Goal: Download file/media

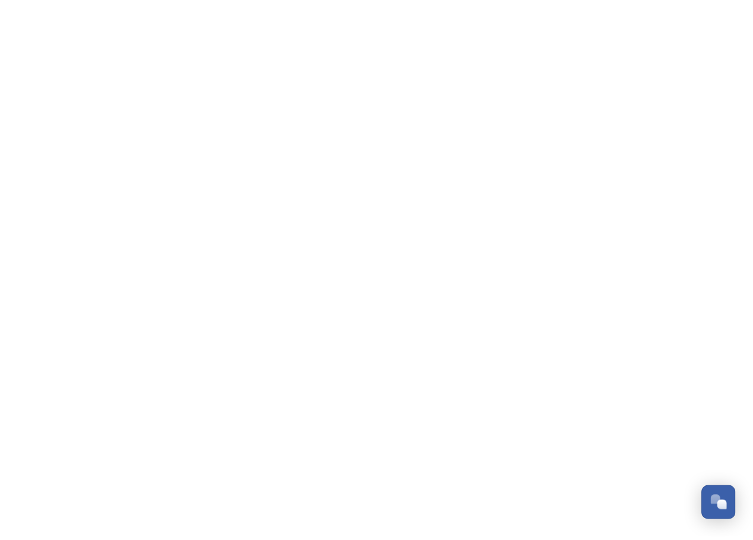
scroll to position [574, 0]
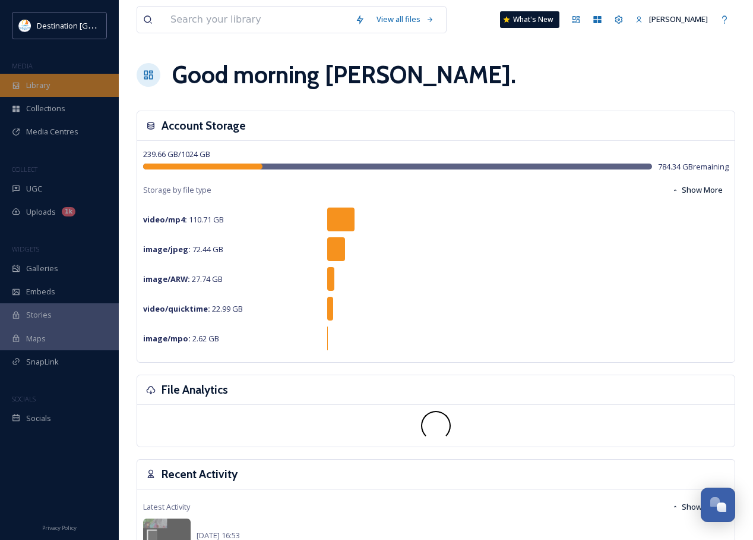
click at [50, 86] on span "Library" at bounding box center [38, 85] width 24 height 11
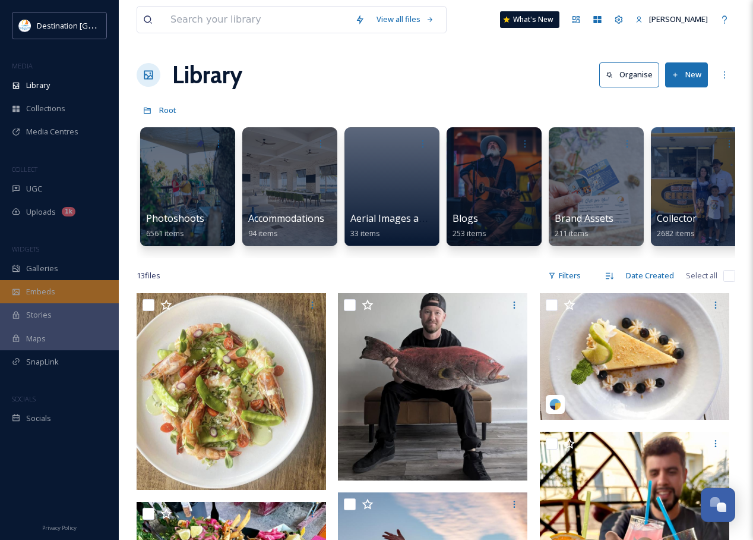
click at [46, 294] on span "Embeds" at bounding box center [40, 291] width 29 height 11
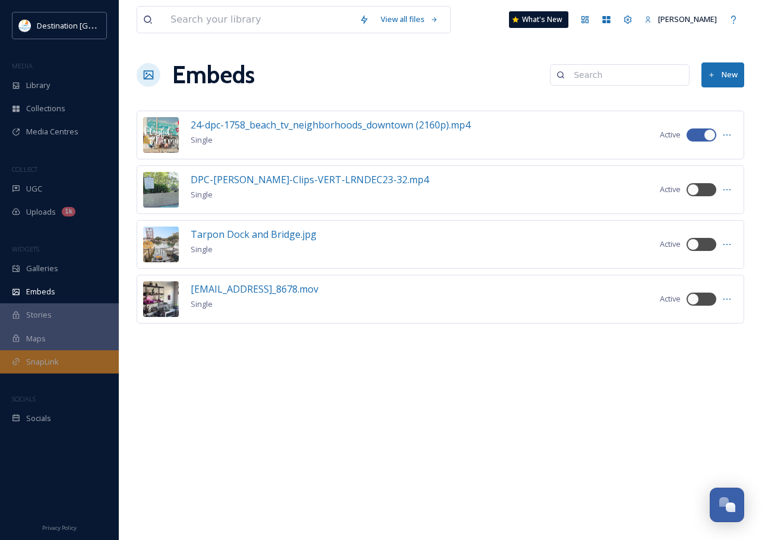
click at [43, 365] on span "SnapLink" at bounding box center [42, 361] width 33 height 11
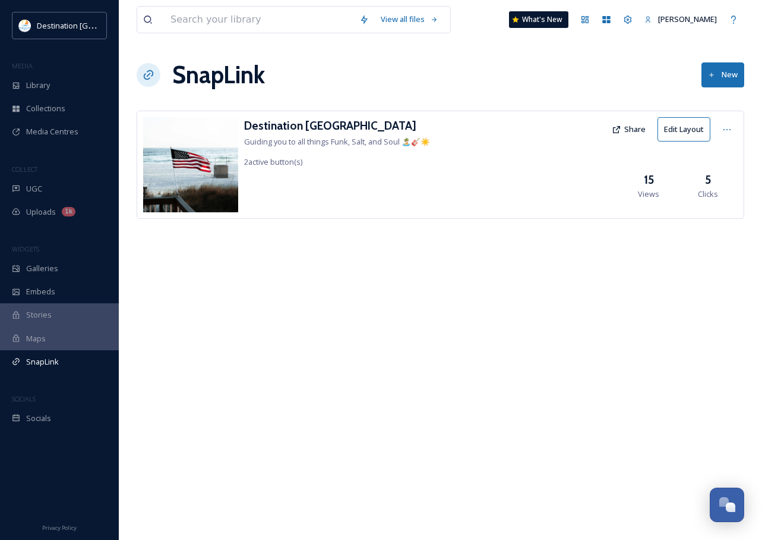
click at [630, 133] on button "Share" at bounding box center [629, 129] width 46 height 23
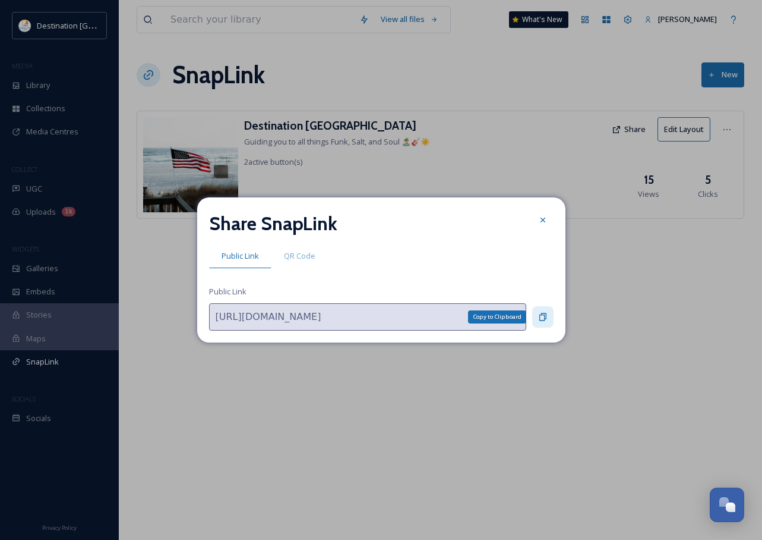
click at [542, 319] on icon at bounding box center [543, 317] width 10 height 10
click at [547, 220] on icon at bounding box center [543, 220] width 10 height 10
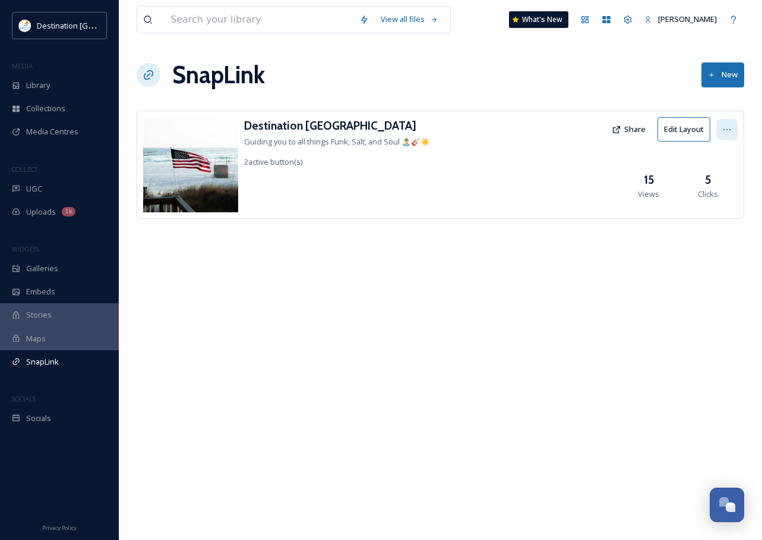
click at [734, 127] on div at bounding box center [727, 129] width 21 height 21
click at [540, 163] on div "Destination [GEOGRAPHIC_DATA] Guiding you to all things Funk, Salt, and Soul 🏝️…" at bounding box center [441, 165] width 608 height 108
click at [616, 130] on icon at bounding box center [617, 130] width 10 height 10
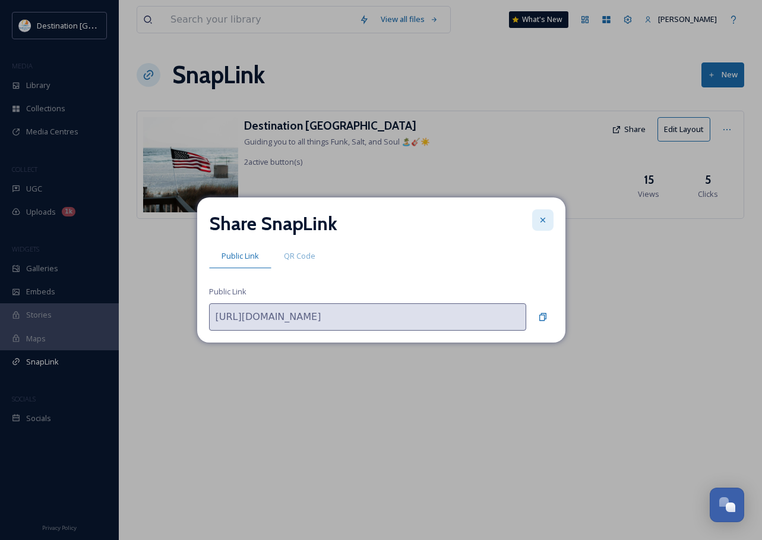
click at [542, 221] on icon at bounding box center [542, 219] width 5 height 5
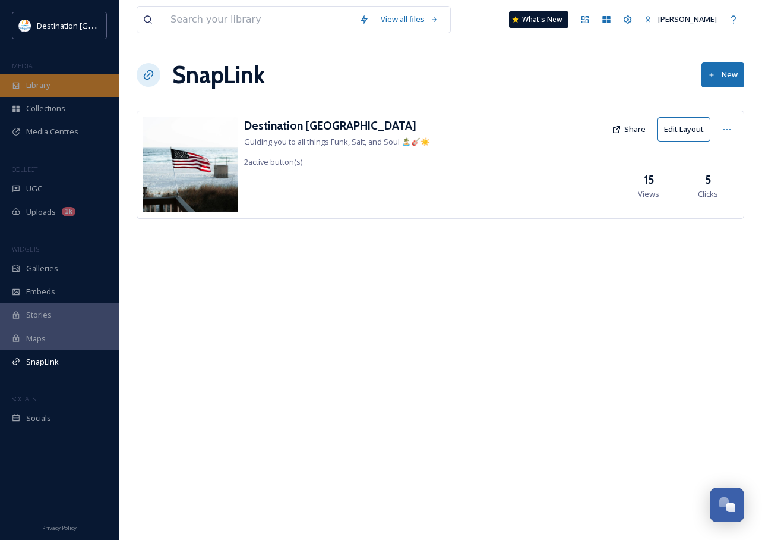
click at [32, 95] on div "Library" at bounding box center [59, 85] width 119 height 23
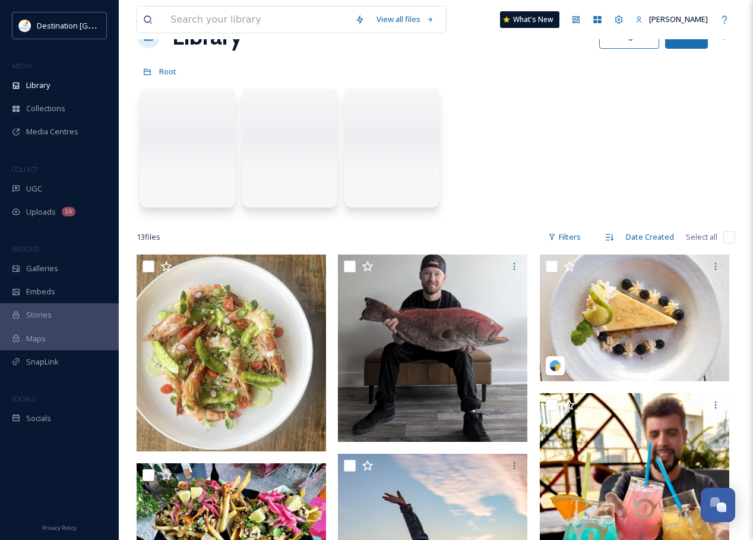
scroll to position [59, 0]
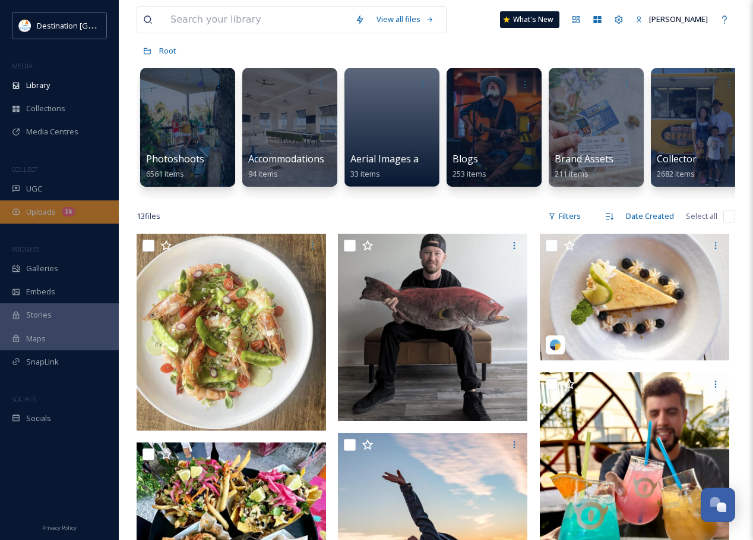
click at [43, 210] on span "Uploads" at bounding box center [41, 211] width 30 height 11
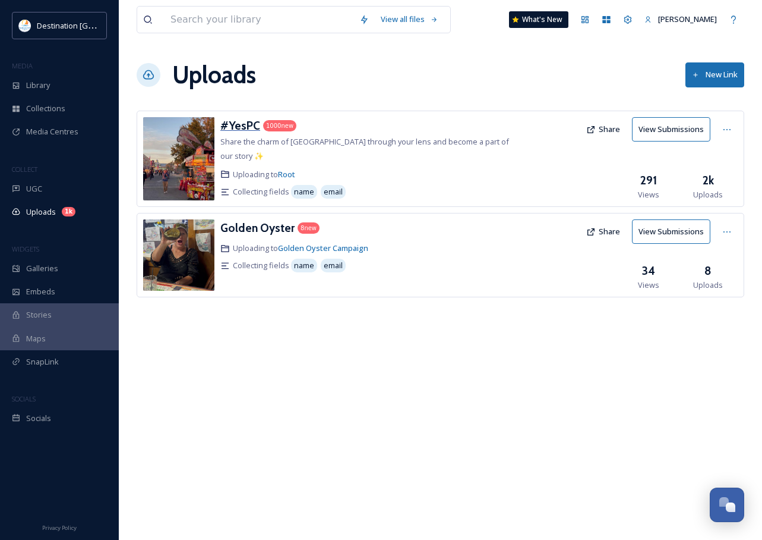
click at [243, 121] on h3 "#YesPC" at bounding box center [240, 125] width 40 height 14
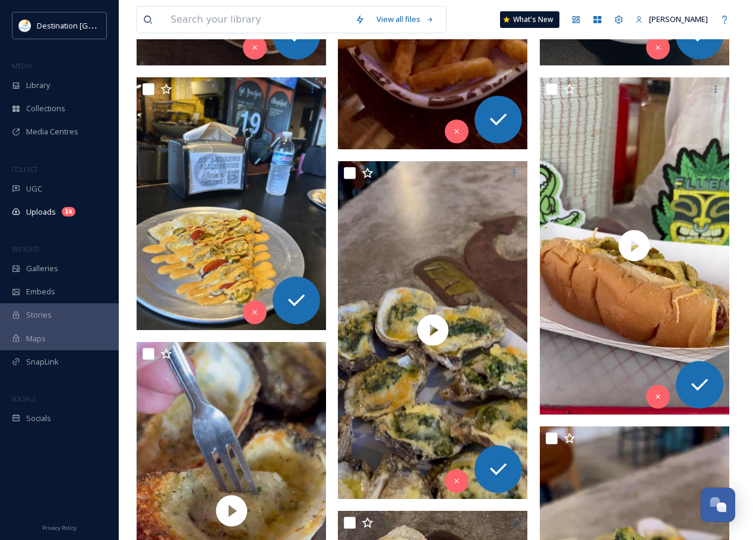
scroll to position [357, 0]
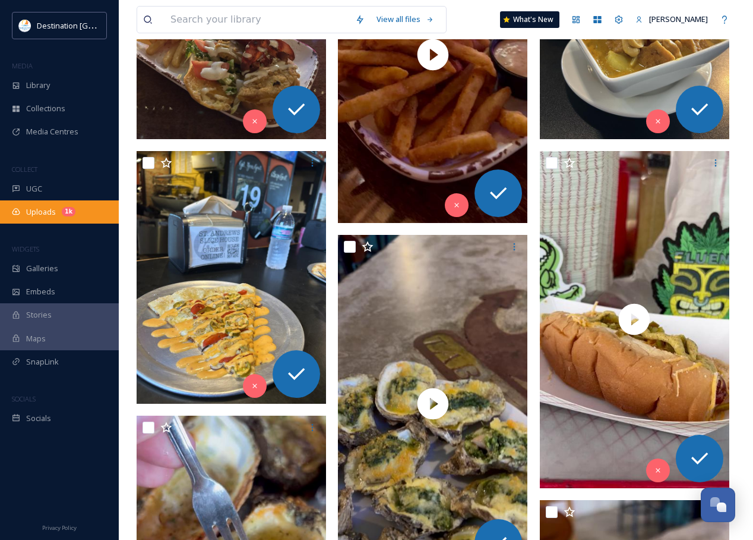
click at [36, 205] on div "Uploads 1k" at bounding box center [59, 211] width 119 height 23
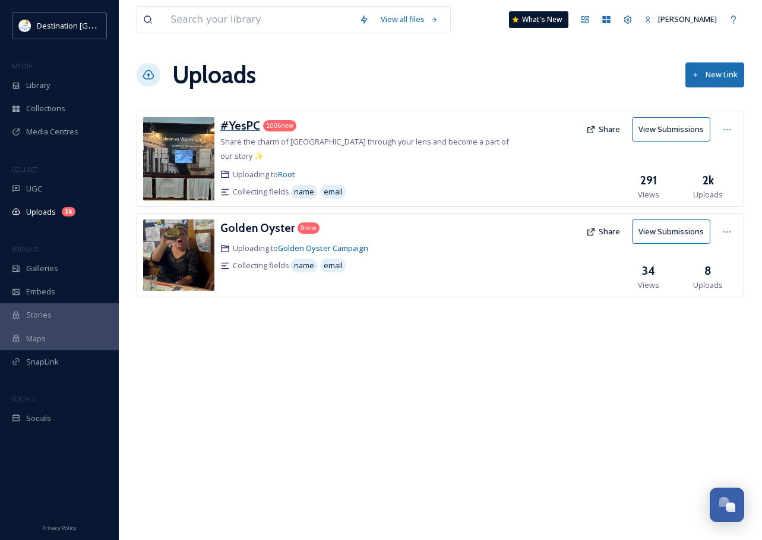
click at [230, 124] on h3 "#YesPC" at bounding box center [240, 125] width 40 height 14
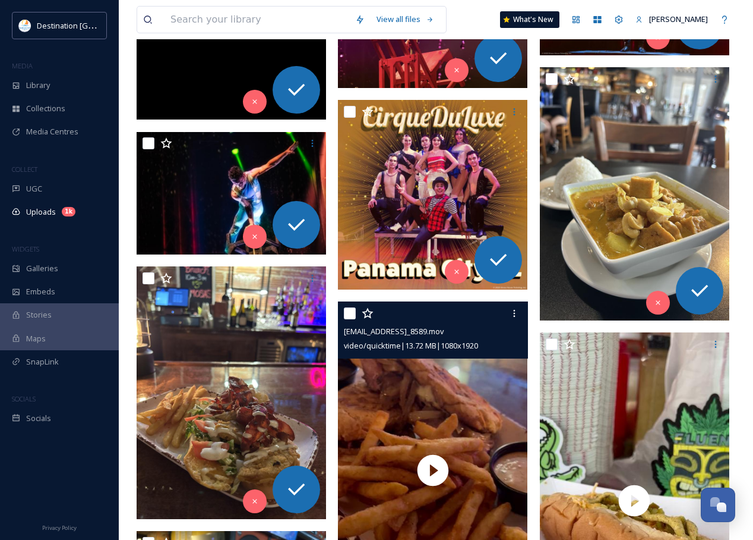
scroll to position [475, 0]
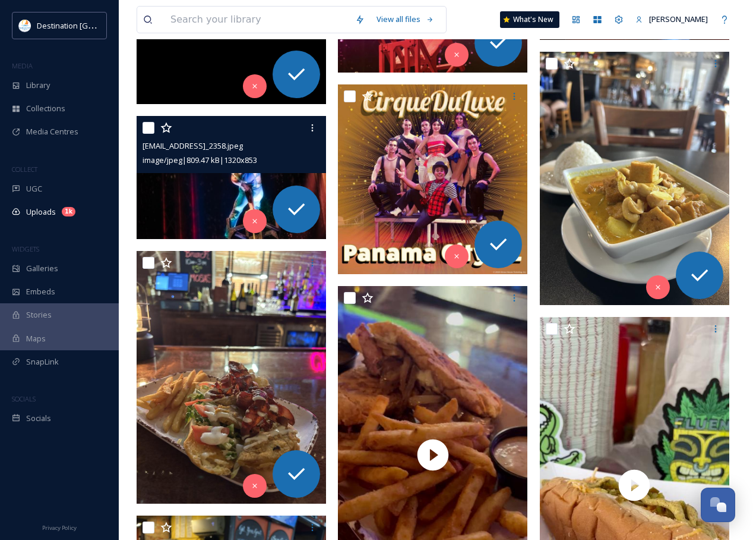
click at [159, 186] on img at bounding box center [232, 177] width 190 height 122
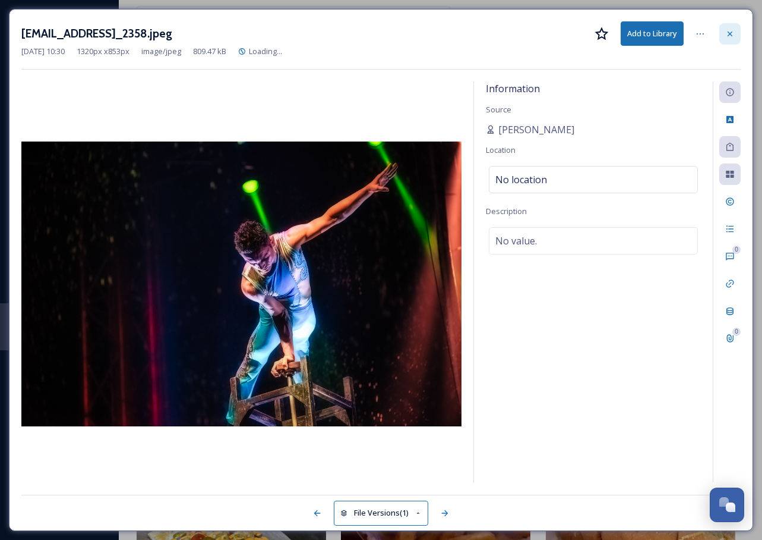
click at [727, 33] on icon at bounding box center [731, 34] width 10 height 10
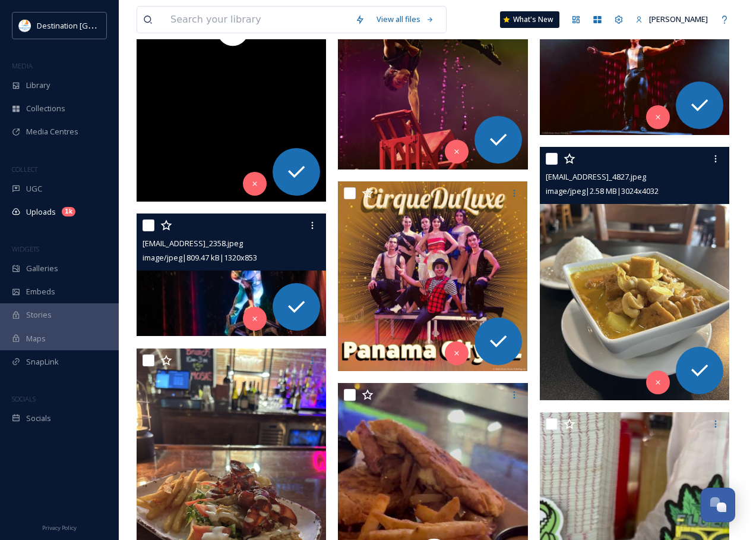
scroll to position [357, 0]
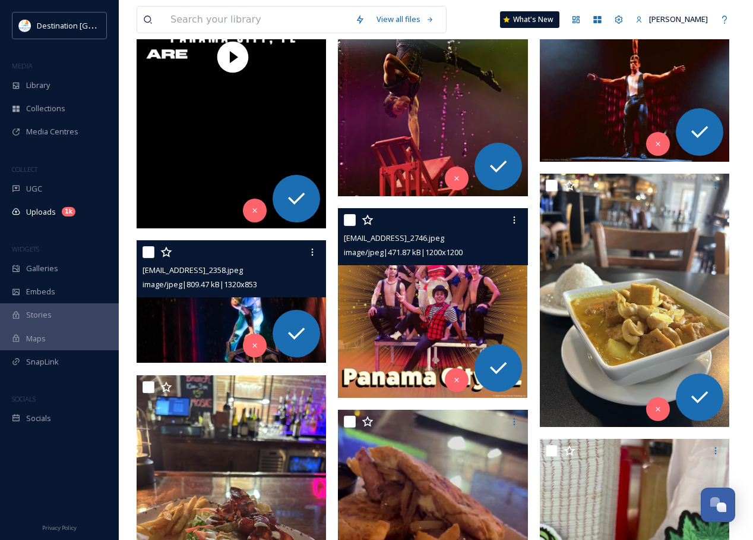
click at [456, 294] on img at bounding box center [433, 303] width 190 height 190
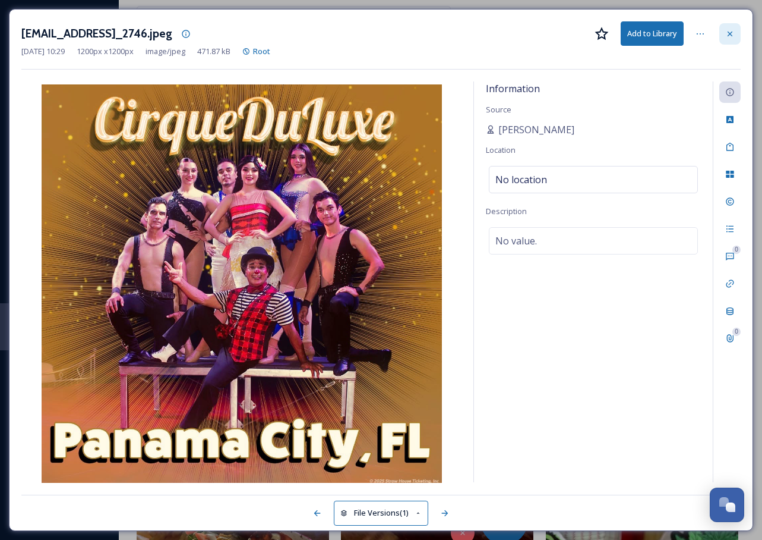
click at [727, 31] on icon at bounding box center [731, 34] width 10 height 10
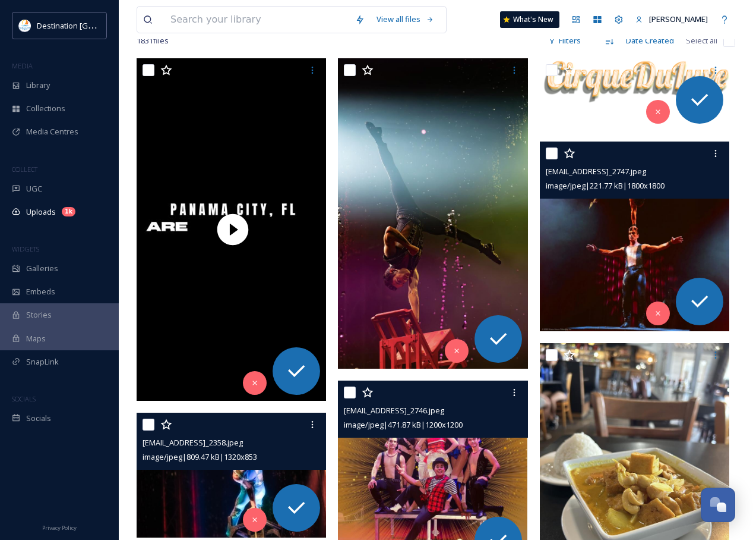
scroll to position [178, 0]
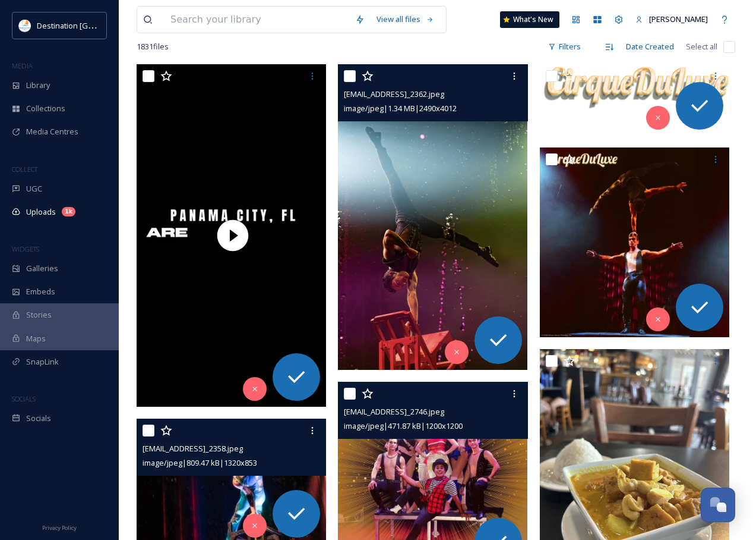
click at [475, 244] on img at bounding box center [433, 216] width 190 height 305
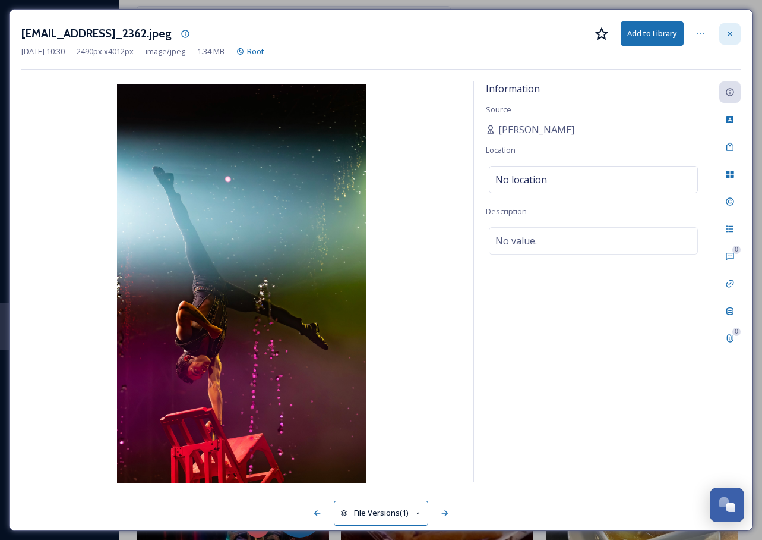
click at [731, 36] on icon at bounding box center [731, 34] width 10 height 10
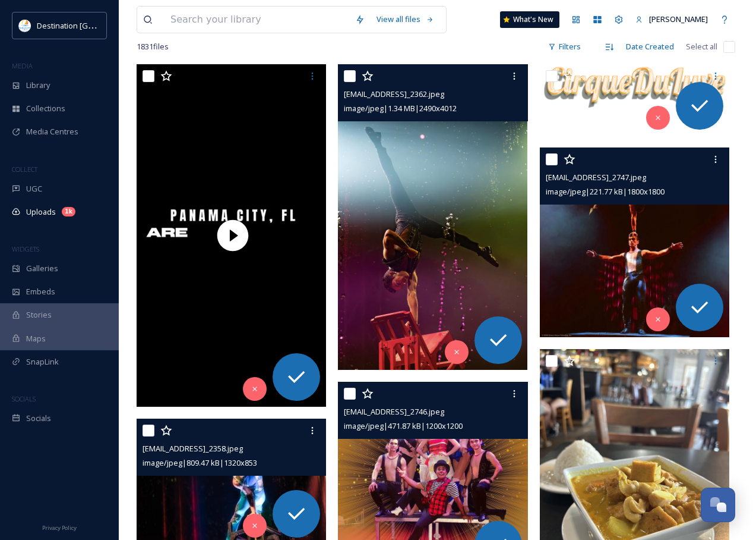
click at [626, 226] on img at bounding box center [635, 242] width 190 height 190
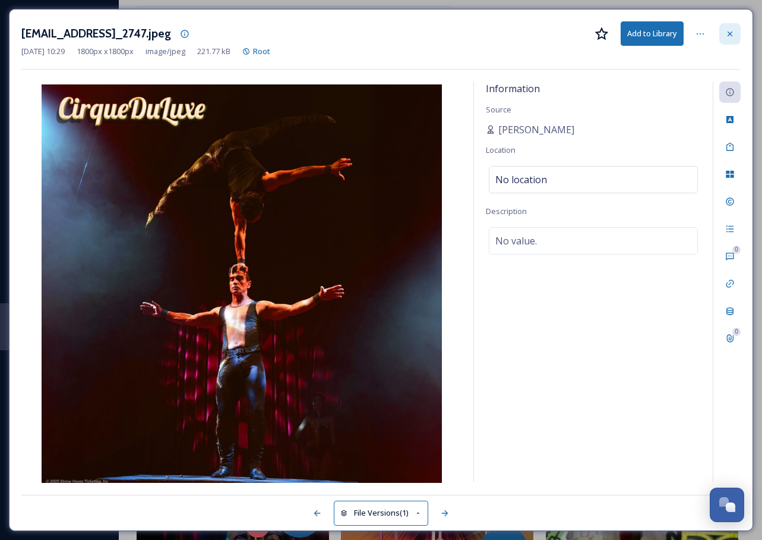
click at [724, 31] on div at bounding box center [730, 33] width 21 height 21
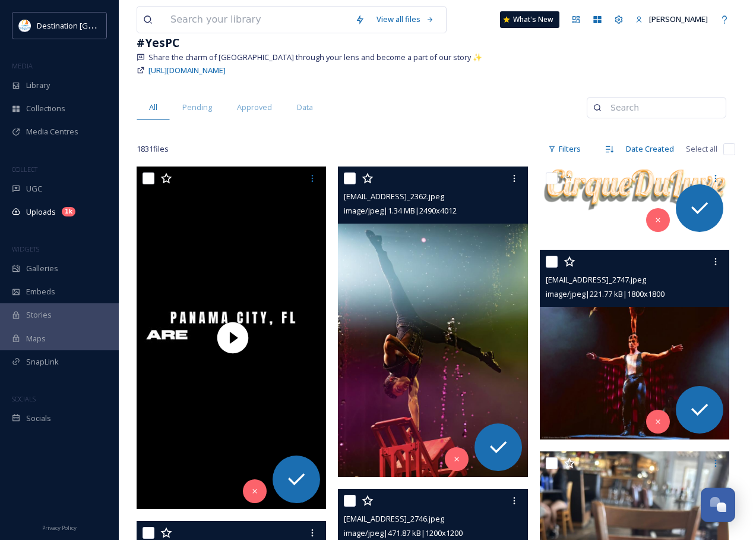
scroll to position [59, 0]
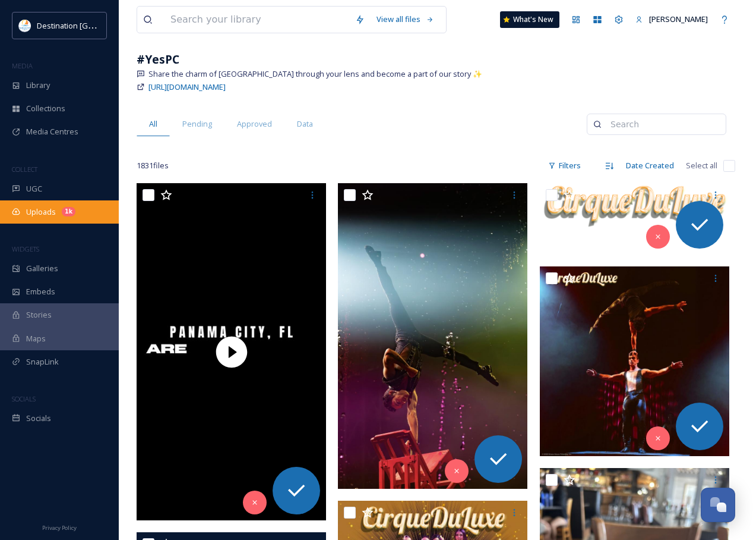
click at [40, 205] on div "Uploads 1k" at bounding box center [59, 211] width 119 height 23
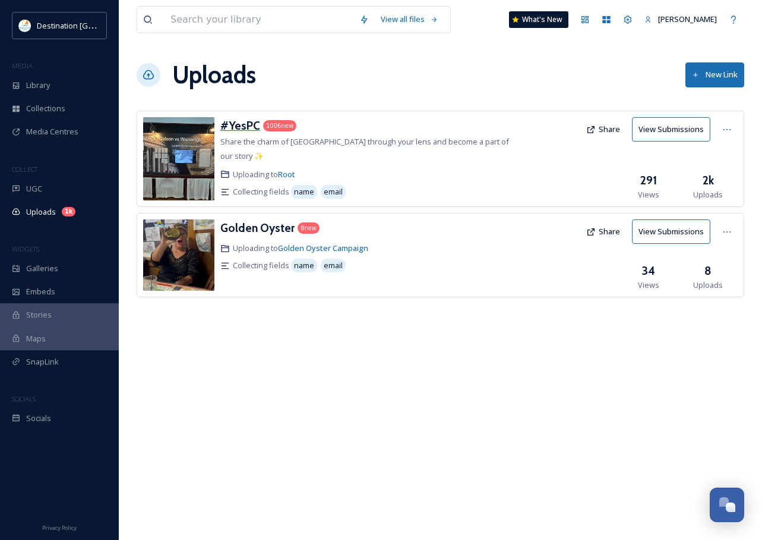
click at [239, 125] on h3 "#YesPC" at bounding box center [240, 125] width 40 height 14
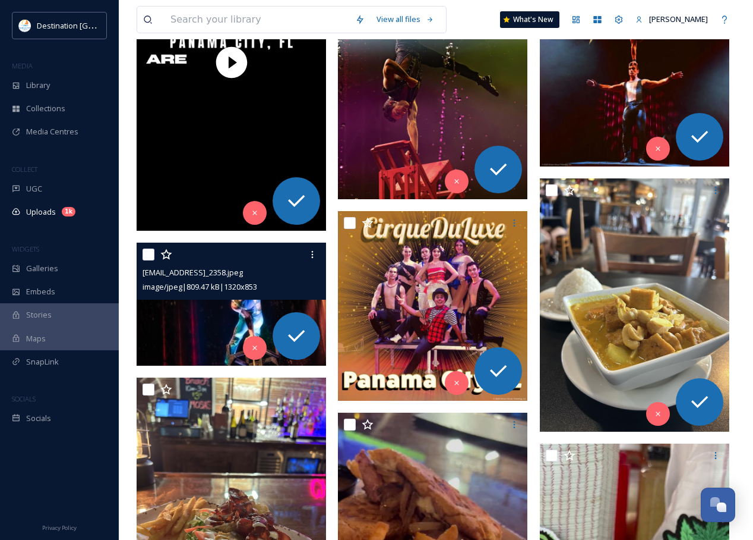
scroll to position [357, 0]
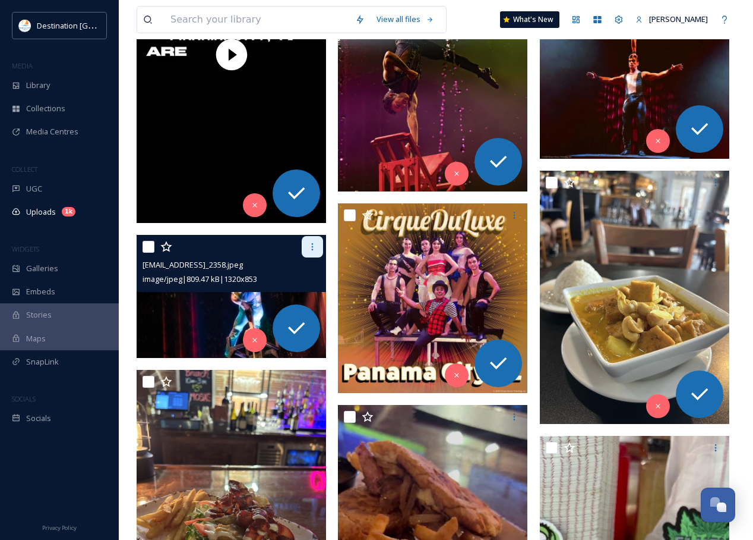
click at [314, 244] on icon at bounding box center [313, 247] width 10 height 10
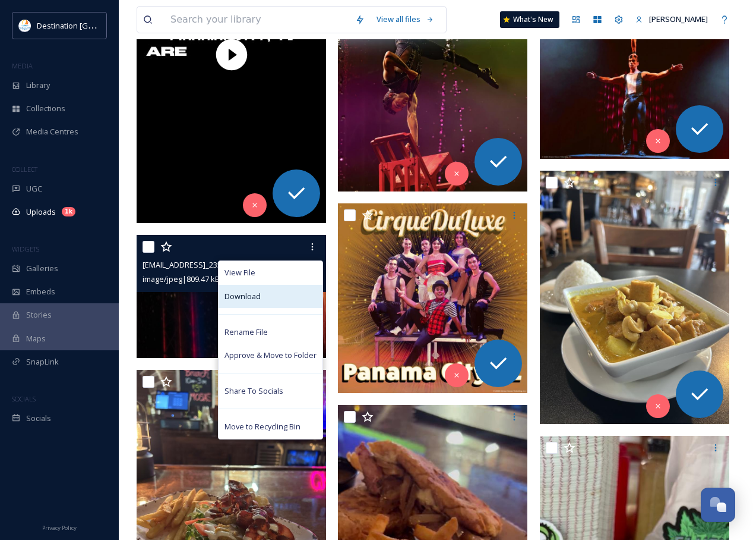
click at [255, 295] on span "Download" at bounding box center [243, 296] width 36 height 11
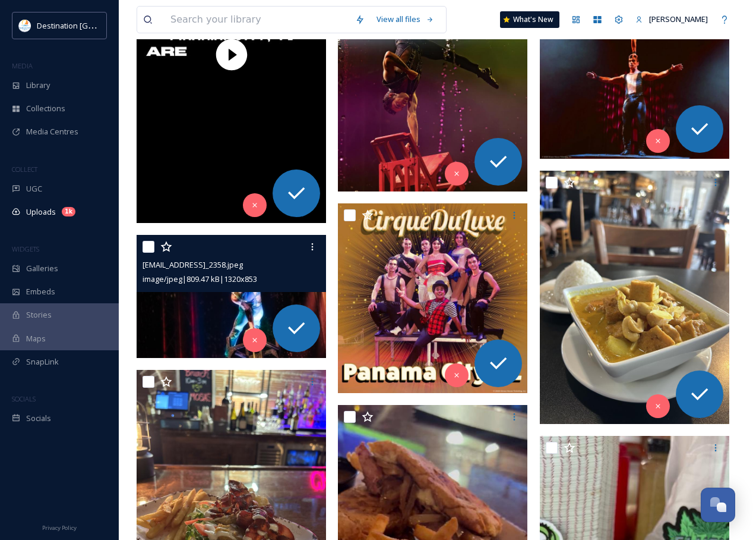
click at [204, 309] on img at bounding box center [232, 296] width 190 height 122
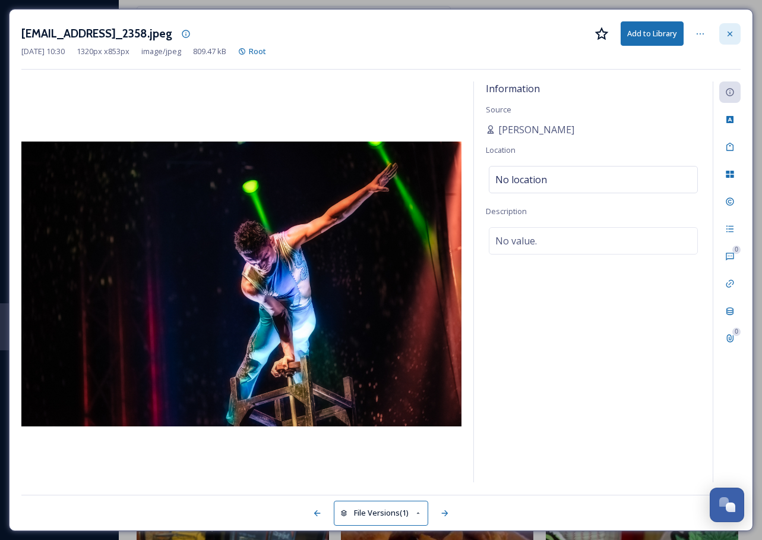
click at [725, 35] on div at bounding box center [730, 33] width 21 height 21
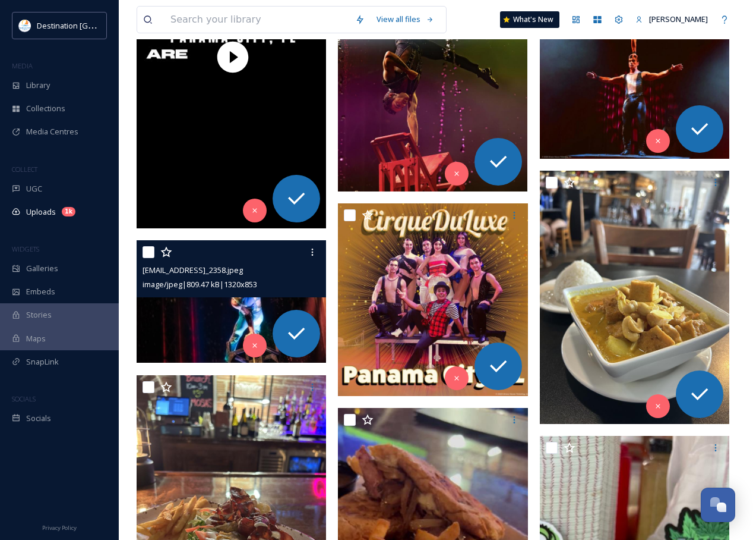
click at [419, 127] on img at bounding box center [433, 38] width 190 height 305
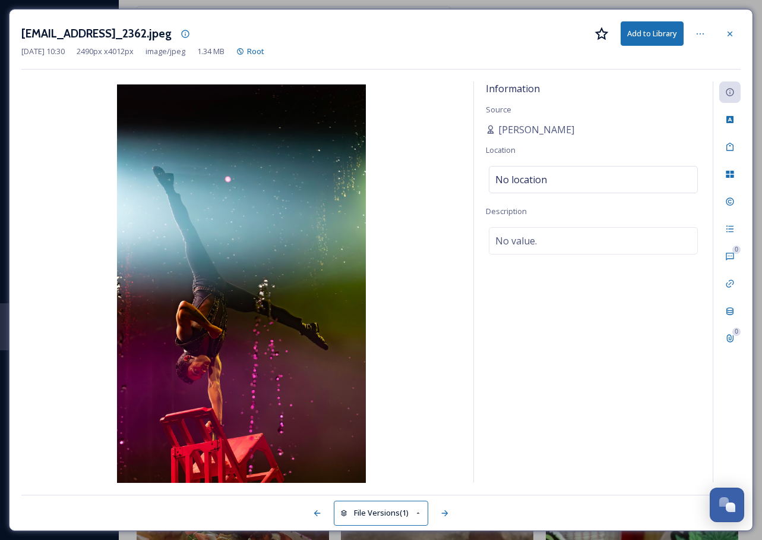
click at [693, 45] on div "[EMAIL_ADDRESS]_2362.jpeg Add to Library" at bounding box center [381, 33] width 720 height 24
click at [702, 36] on icon at bounding box center [701, 34] width 10 height 10
click at [741, 33] on div "[EMAIL_ADDRESS]_2362.jpeg Add to Library Rename File Move to Folder Share To So…" at bounding box center [381, 270] width 745 height 522
click at [737, 37] on div at bounding box center [730, 33] width 21 height 21
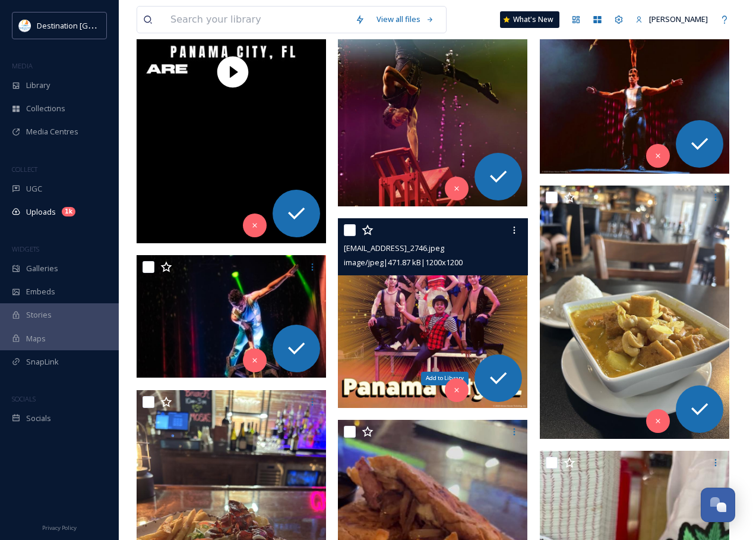
scroll to position [357, 0]
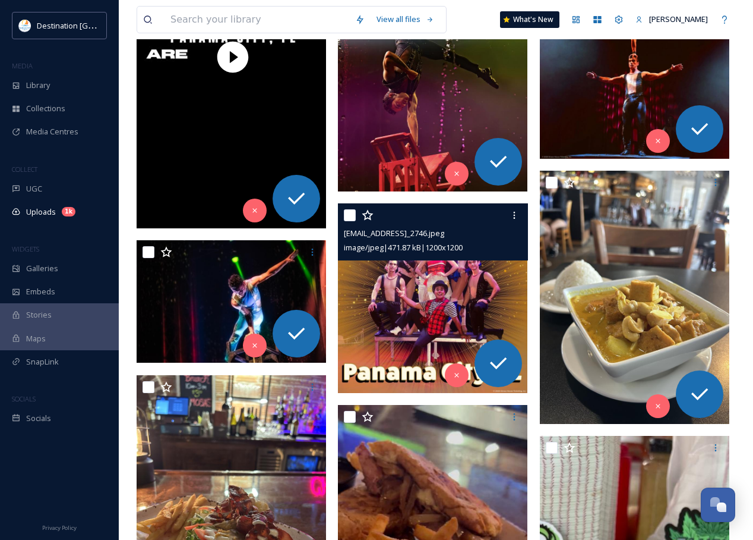
click at [420, 308] on img at bounding box center [433, 298] width 190 height 190
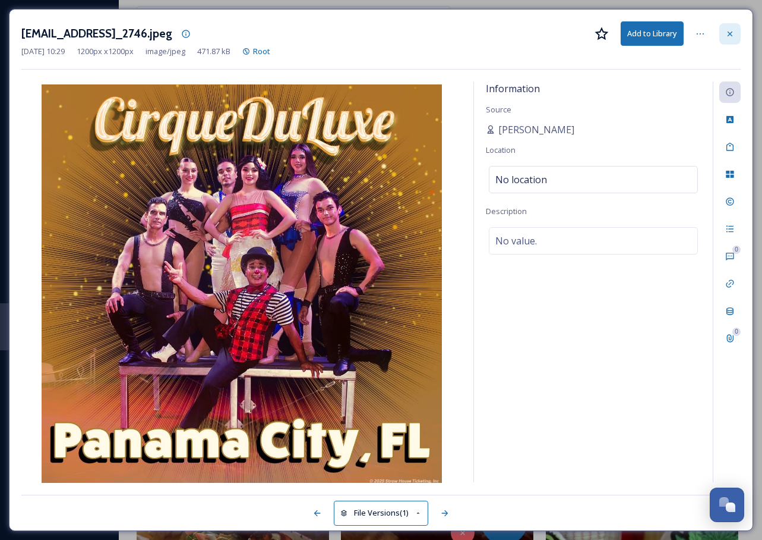
click at [727, 34] on icon at bounding box center [731, 34] width 10 height 10
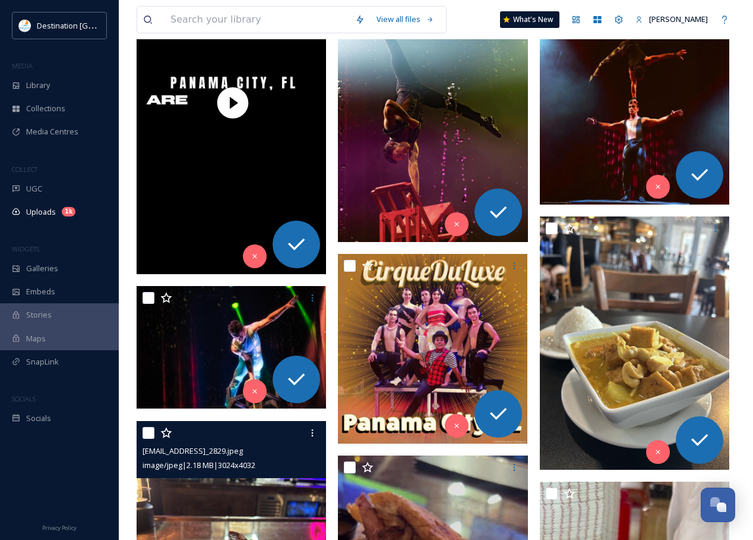
scroll to position [238, 0]
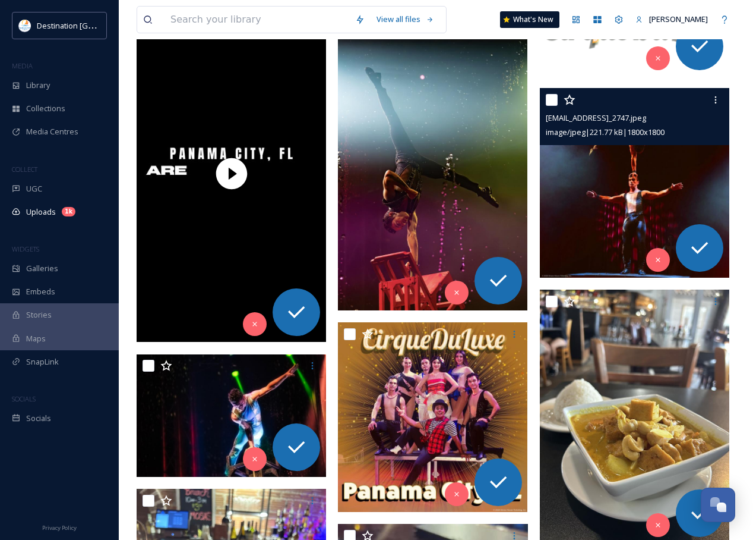
click at [579, 186] on img at bounding box center [635, 183] width 190 height 190
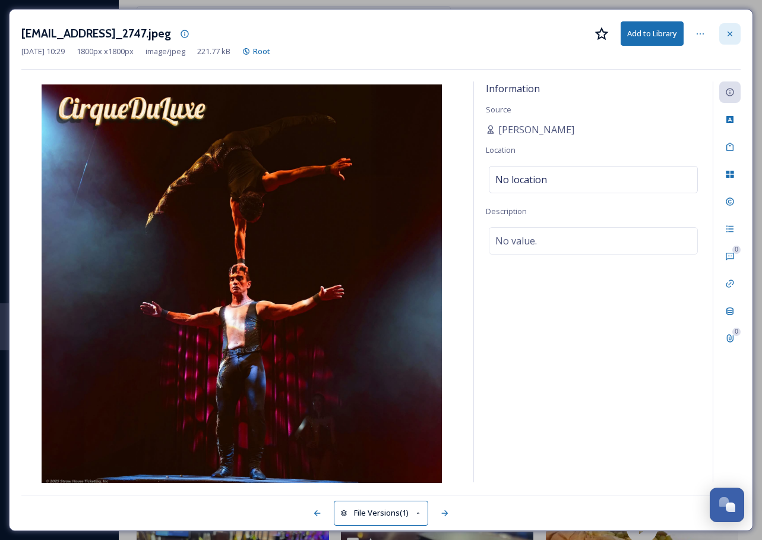
click at [726, 31] on icon at bounding box center [731, 34] width 10 height 10
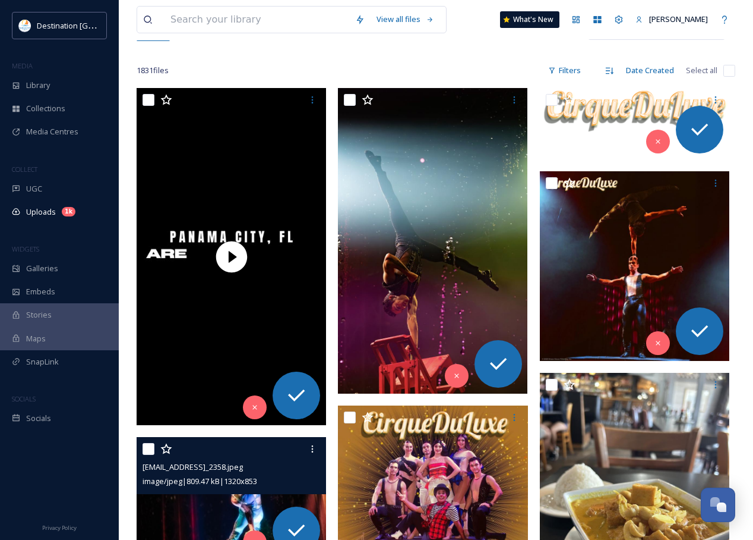
scroll to position [119, 0]
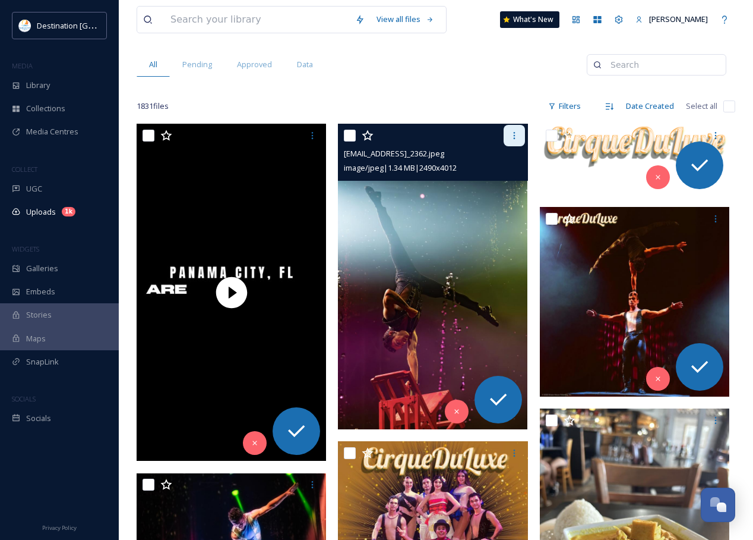
click at [515, 135] on icon at bounding box center [514, 135] width 2 height 7
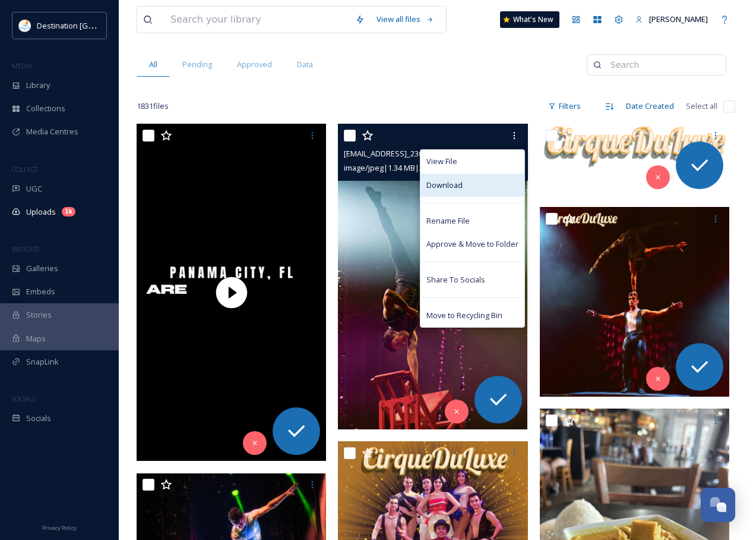
click at [462, 190] on div "Download" at bounding box center [473, 185] width 104 height 23
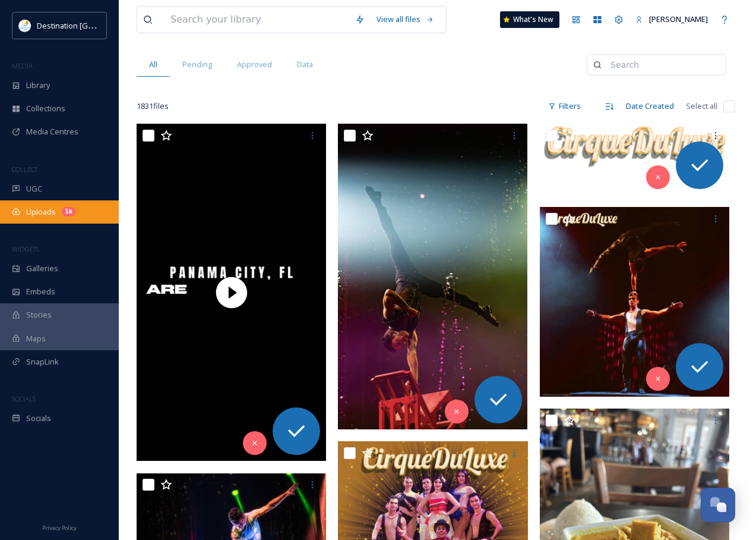
click at [55, 212] on span "Uploads" at bounding box center [41, 211] width 30 height 11
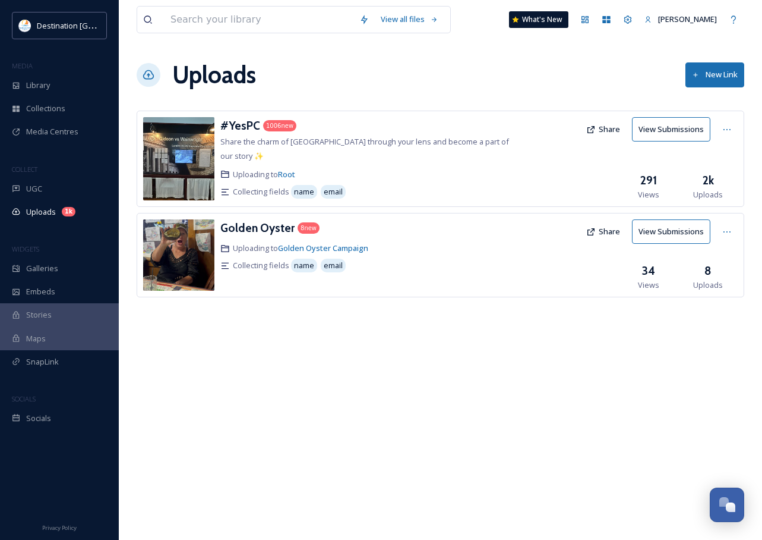
click at [157, 169] on img at bounding box center [178, 158] width 71 height 83
click at [235, 125] on h3 "#YesPC" at bounding box center [240, 125] width 40 height 14
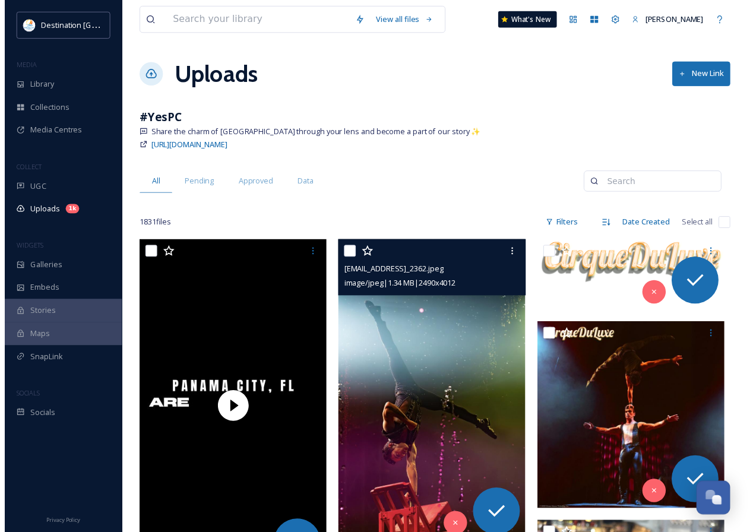
scroll to position [357, 0]
